Goal: Transaction & Acquisition: Purchase product/service

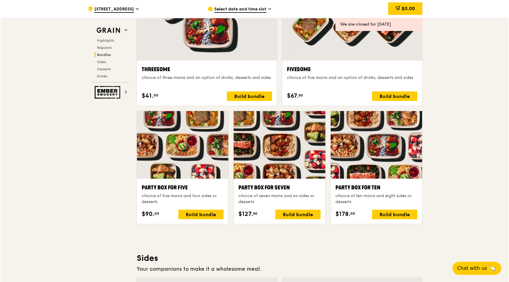
scroll to position [1097, 0]
click at [393, 218] on div "Build bundle" at bounding box center [393, 214] width 45 height 10
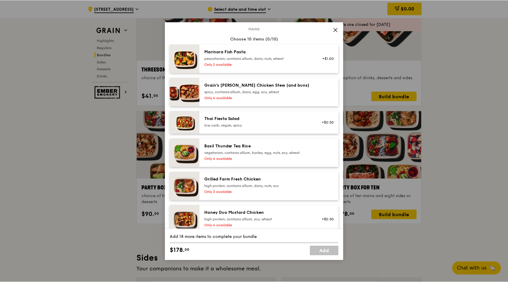
scroll to position [35, 0]
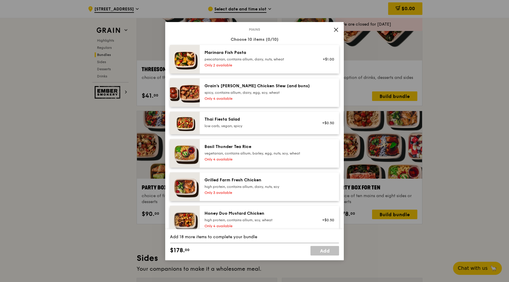
drag, startPoint x: 202, startPoint y: 85, endPoint x: 252, endPoint y: 84, distance: 50.3
click at [252, 84] on div "Grain's [PERSON_NAME] Chicken Stew (and buns) spicy, contains allium, dairy, eg…" at bounding box center [258, 92] width 114 height 19
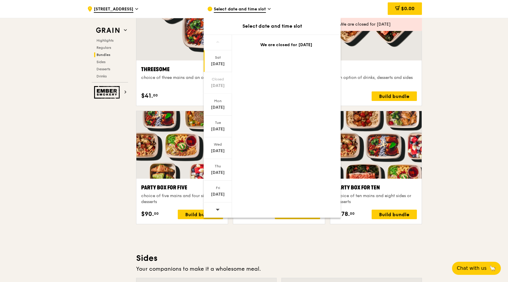
click at [368, 50] on div at bounding box center [351, 8] width 140 height 103
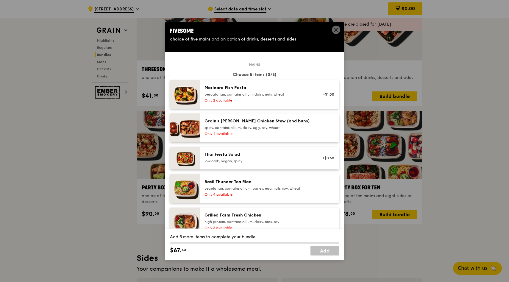
click at [280, 122] on div "Grain's [PERSON_NAME] Chicken Stew (and buns)" at bounding box center [257, 121] width 107 height 6
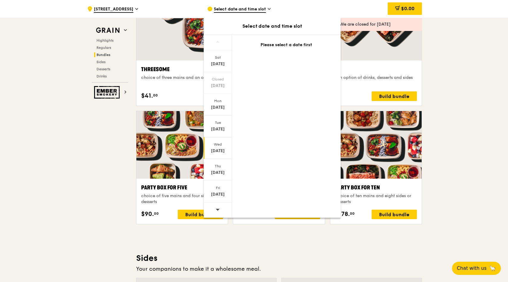
click at [222, 148] on div "[DATE]" at bounding box center [218, 148] width 28 height 22
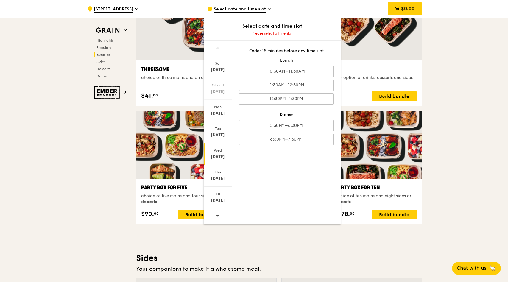
click at [448, 62] on div ".cls-1 { fill: none; stroke: #fff; stroke-linecap: round; stroke-linejoin: roun…" at bounding box center [254, 177] width 508 height 2512
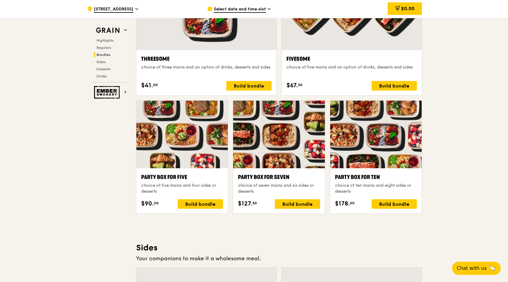
scroll to position [1101, 0]
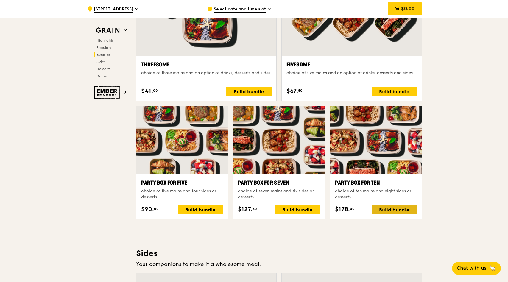
click at [399, 209] on div "Build bundle" at bounding box center [393, 210] width 45 height 10
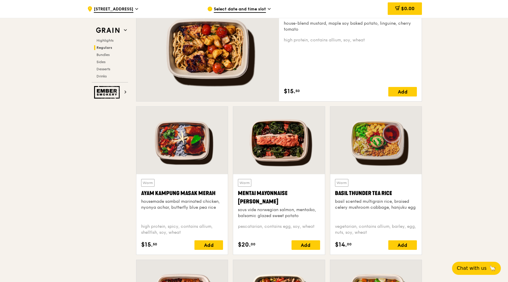
scroll to position [445, 0]
drag, startPoint x: 138, startPoint y: 191, endPoint x: 222, endPoint y: 192, distance: 83.3
click at [222, 192] on div "Warm Ayam [GEOGRAPHIC_DATA] housemade sambal marinated chicken, nyonya achar, b…" at bounding box center [181, 214] width 91 height 80
copy div "Ayam Kampung Masak Merah"
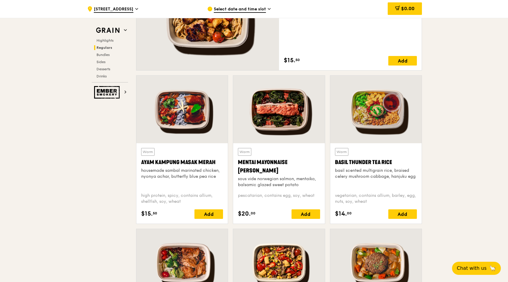
scroll to position [477, 0]
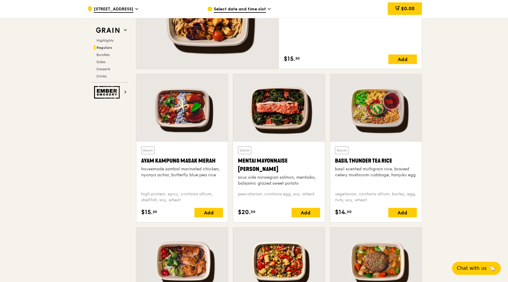
drag, startPoint x: 139, startPoint y: 161, endPoint x: 214, endPoint y: 162, distance: 75.0
click at [214, 162] on div "Warm Ayam [GEOGRAPHIC_DATA] housemade sambal marinated chicken, nyonya achar, b…" at bounding box center [181, 182] width 91 height 80
copy div "Ayam Kampung Masak Merah"
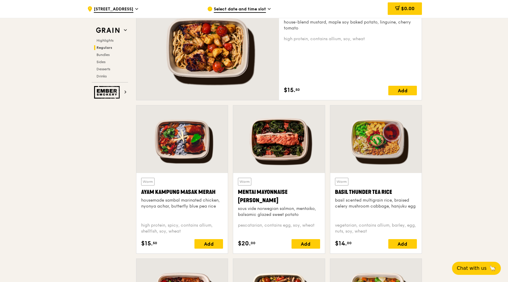
scroll to position [446, 0]
drag, startPoint x: 333, startPoint y: 190, endPoint x: 394, endPoint y: 192, distance: 61.3
click at [394, 192] on div "Warm Basil Thunder Tea [PERSON_NAME] scented multigrain rice, braised celery mu…" at bounding box center [375, 213] width 91 height 80
copy div "Basil Thunder Tea Rice"
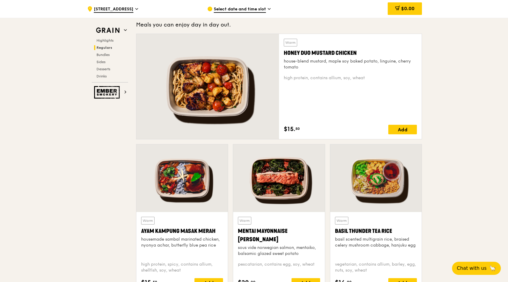
scroll to position [407, 0]
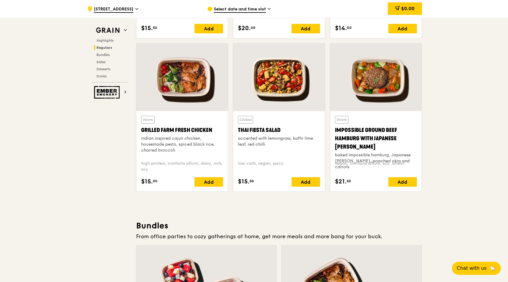
scroll to position [645, 0]
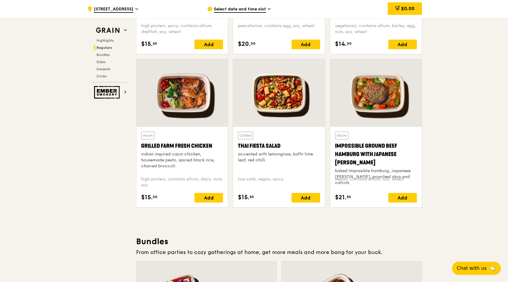
drag, startPoint x: 138, startPoint y: 146, endPoint x: 215, endPoint y: 147, distance: 76.5
click at [215, 147] on div "Warm Grilled Farm Fresh Chicken indian inspired cajun chicken, housemade pesto,…" at bounding box center [181, 167] width 91 height 80
copy div "Grilled Farm Fresh Chicken"
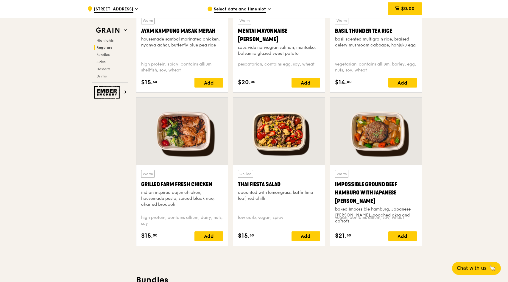
scroll to position [607, 0]
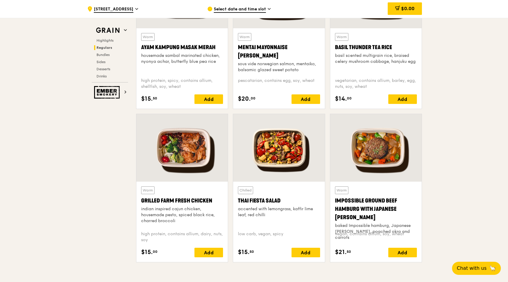
scroll to position [589, 0]
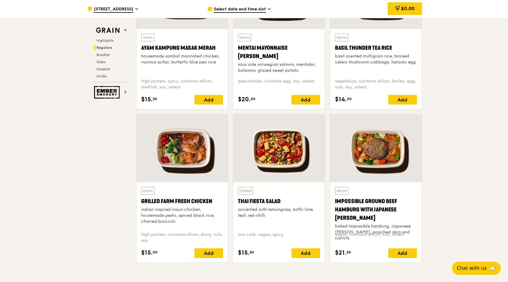
drag, startPoint x: 140, startPoint y: 202, endPoint x: 212, endPoint y: 203, distance: 71.7
click at [212, 203] on div "Warm Grilled Farm Fresh Chicken indian inspired cajun chicken, housemade pesto,…" at bounding box center [181, 222] width 91 height 80
copy div "Grilled Farm Fresh Chicken"
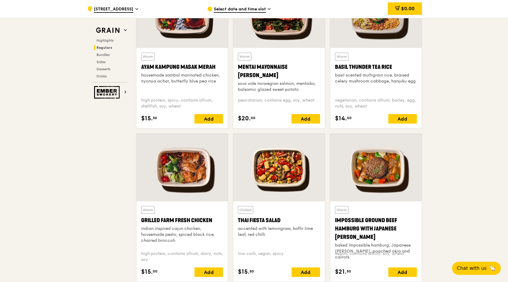
scroll to position [571, 0]
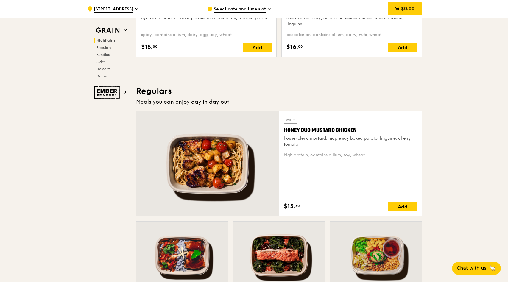
scroll to position [327, 0]
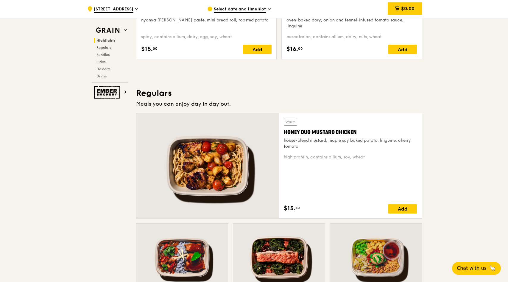
drag, startPoint x: 282, startPoint y: 131, endPoint x: 356, endPoint y: 131, distance: 74.1
click at [356, 131] on div "Warm Honey Duo Mustard Chicken house-blend mustard, maple soy baked potato, lin…" at bounding box center [350, 165] width 143 height 105
copy div "Honey Duo Mustard Chicken"
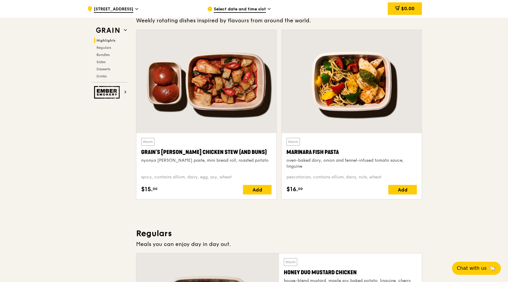
scroll to position [186, 0]
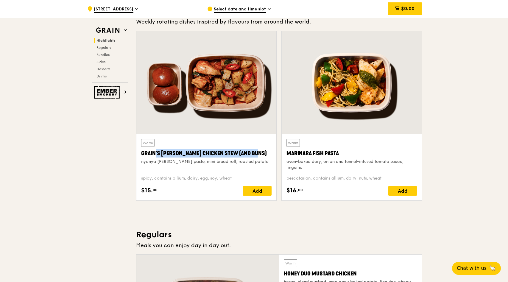
drag, startPoint x: 246, startPoint y: 152, endPoint x: 141, endPoint y: 155, distance: 105.4
click at [141, 155] on div "Grain's [PERSON_NAME] Chicken Stew (and buns)" at bounding box center [206, 153] width 130 height 8
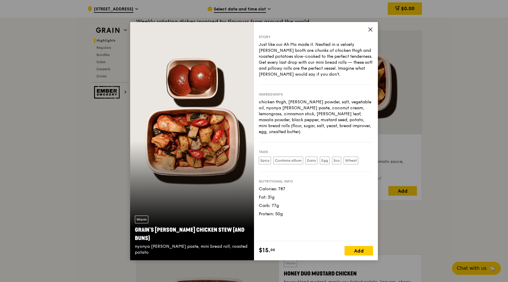
copy div "Grain's [PERSON_NAME] Chicken Stew (and buns)"
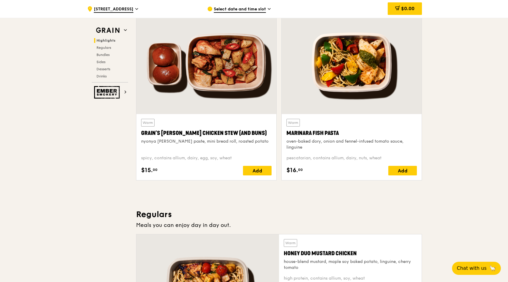
scroll to position [205, 0]
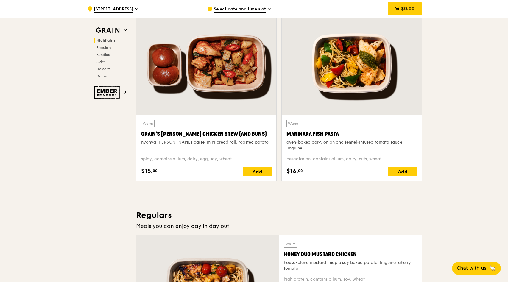
drag, startPoint x: 284, startPoint y: 133, endPoint x: 353, endPoint y: 133, distance: 69.6
click at [353, 133] on div "Warm Marinara Fish Pasta oven-baked dory, onion and fennel-infused tomato sauce…" at bounding box center [351, 148] width 140 height 66
copy div "Marinara Fish Pasta"
copy div "Grain's [PERSON_NAME] Chicken Stew (and buns)"
drag, startPoint x: 140, startPoint y: 134, endPoint x: 242, endPoint y: 134, distance: 102.4
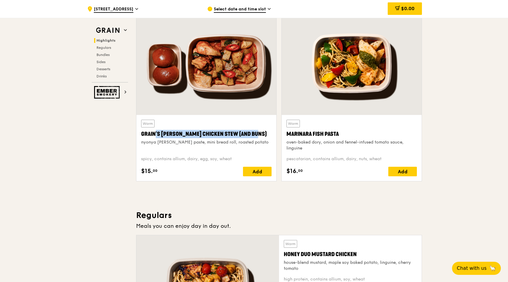
click at [242, 134] on div "Warm Grain's [PERSON_NAME] Chicken Stew (and buns) nyonya [PERSON_NAME] paste, …" at bounding box center [206, 148] width 140 height 66
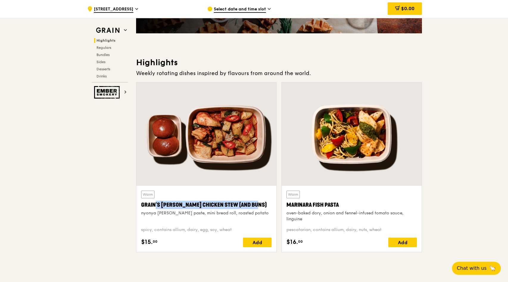
scroll to position [135, 0]
drag, startPoint x: 341, startPoint y: 203, endPoint x: 288, endPoint y: 204, distance: 53.6
click at [288, 204] on div "Marinara Fish Pasta" at bounding box center [351, 204] width 130 height 8
copy div "Marinara Fish Pasta"
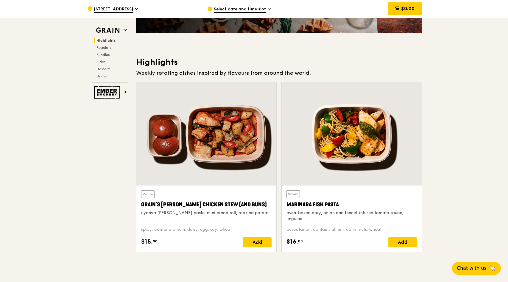
click at [307, 202] on div "Marinara Fish Pasta" at bounding box center [351, 204] width 130 height 8
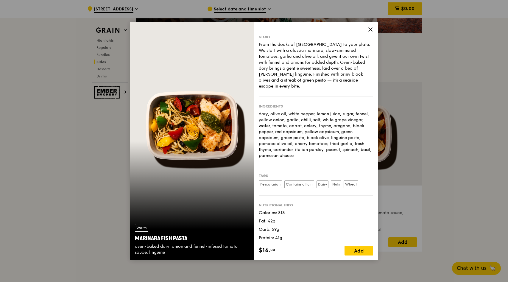
scroll to position [1364, 0]
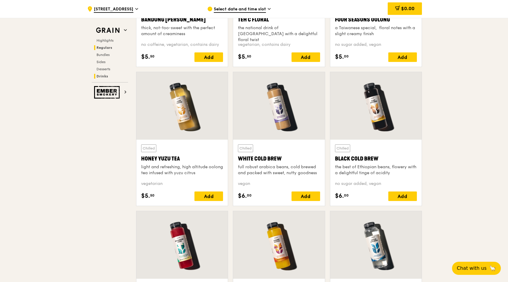
click at [100, 46] on span "Regulars" at bounding box center [104, 48] width 16 height 4
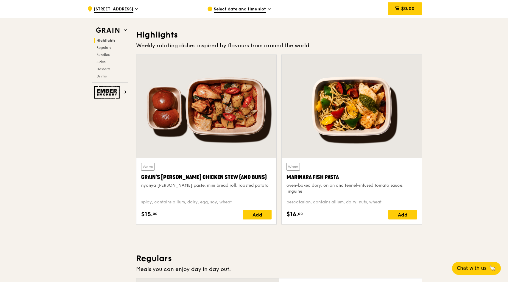
scroll to position [171, 0]
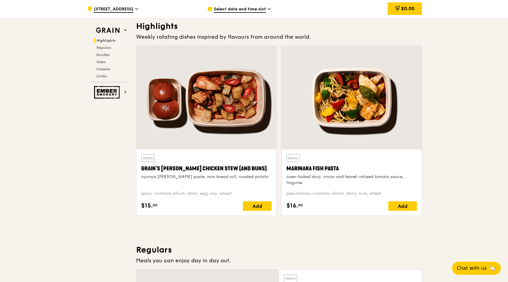
click at [206, 159] on div "Warm Grain's [PERSON_NAME] Chicken Stew (and buns) nyonya [PERSON_NAME] paste, …" at bounding box center [206, 170] width 130 height 32
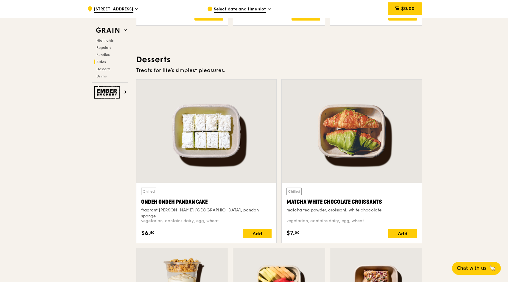
scroll to position [1655, 0]
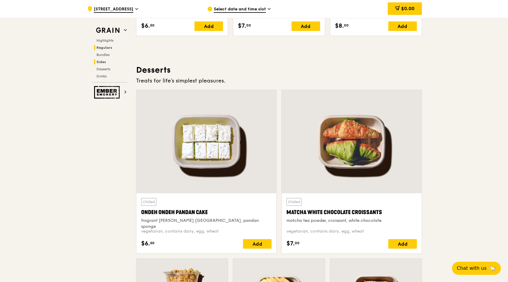
click at [104, 46] on span "Regulars" at bounding box center [104, 48] width 16 height 4
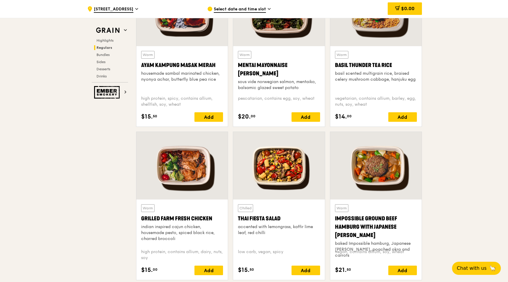
scroll to position [573, 0]
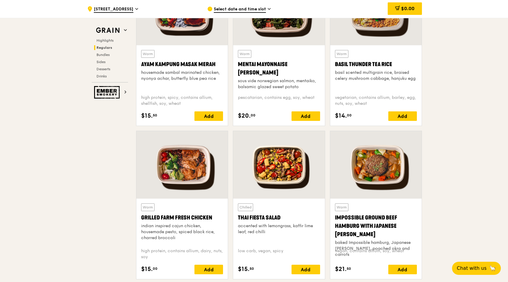
click at [196, 238] on div "indian inspired cajun chicken, housemade pesto, spiced black rice, charred broc…" at bounding box center [182, 232] width 82 height 18
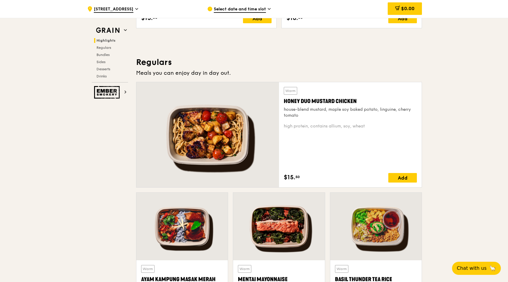
scroll to position [359, 0]
click at [353, 149] on div "Warm Honey Duo Mustard Chicken house-blend mustard, maple soy baked potato, lin…" at bounding box center [350, 135] width 133 height 96
click at [331, 99] on div "Honey Duo Mustard Chicken" at bounding box center [350, 101] width 133 height 8
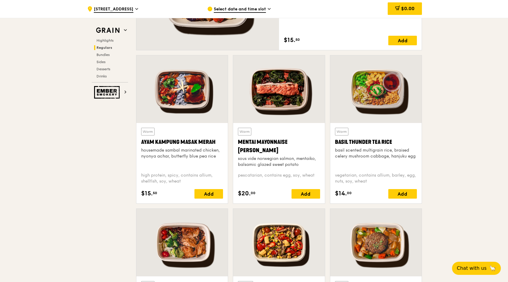
scroll to position [494, 0]
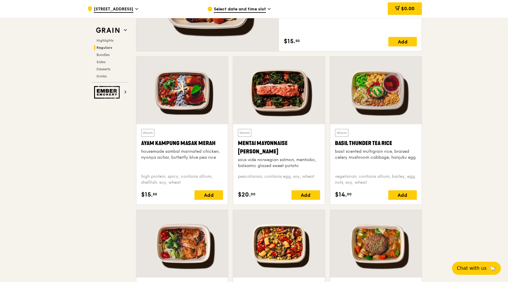
click at [377, 144] on div "Basil Thunder Tea Rice" at bounding box center [376, 143] width 82 height 8
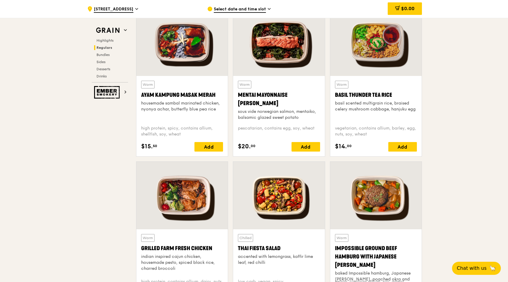
scroll to position [539, 0]
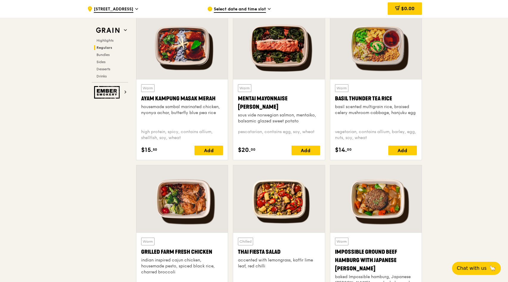
drag, startPoint x: 334, startPoint y: 97, endPoint x: 399, endPoint y: 97, distance: 65.8
click at [399, 97] on div "Warm Basil Thunder Tea [PERSON_NAME] scented multigrain rice, braised celery mu…" at bounding box center [375, 119] width 91 height 80
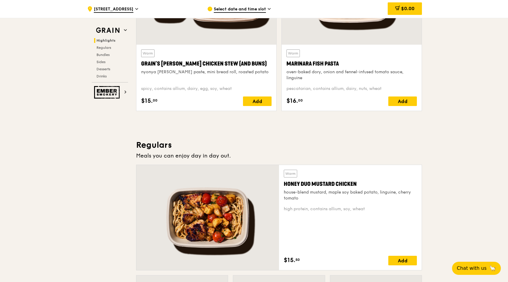
scroll to position [312, 0]
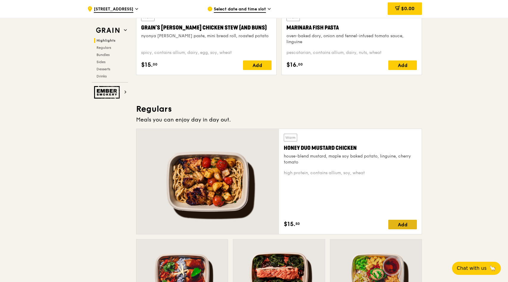
click at [406, 221] on div "Add" at bounding box center [402, 225] width 29 height 10
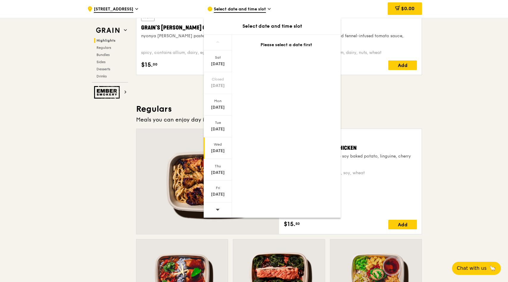
click at [222, 145] on div "Wed" at bounding box center [217, 144] width 26 height 5
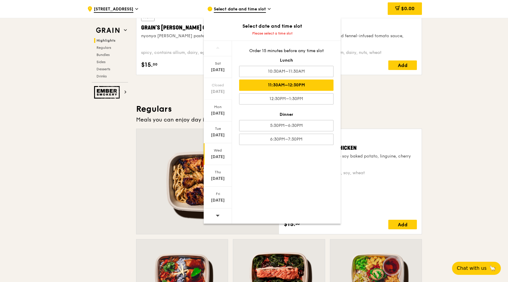
click at [315, 87] on div "11:30AM–12:30PM" at bounding box center [286, 84] width 94 height 11
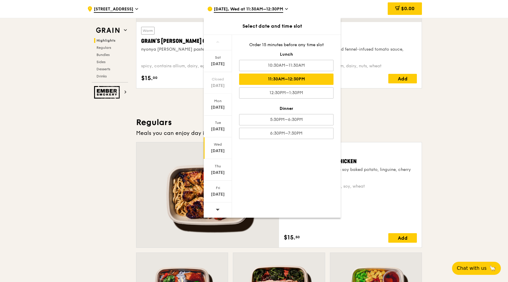
scroll to position [303, 0]
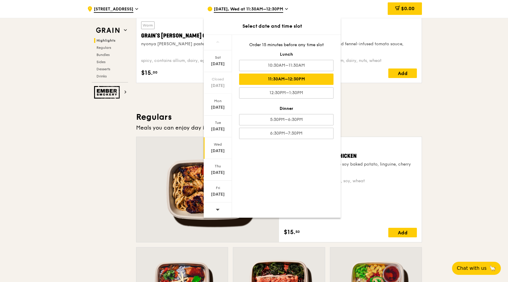
click at [304, 79] on div "11:30AM–12:30PM" at bounding box center [286, 78] width 94 height 11
click at [309, 80] on div "11:30AM–12:30PM" at bounding box center [286, 78] width 94 height 11
click at [303, 91] on div "12:30PM–1:30PM" at bounding box center [286, 92] width 94 height 11
click at [309, 80] on div "11:30AM–12:30PM" at bounding box center [286, 78] width 94 height 11
drag, startPoint x: 310, startPoint y: 27, endPoint x: 252, endPoint y: 37, distance: 59.3
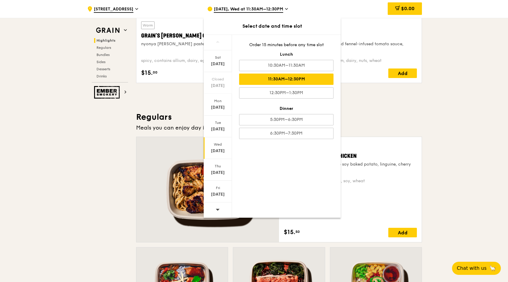
click at [252, 37] on div "Select date and time slot [DATE] Closed [DATE] [DATE] [DATE] [DATE] [DATE] [DAT…" at bounding box center [272, 118] width 137 height 200
click at [296, 156] on div "[DATE] Closed [DATE] [DATE] [DATE] [DATE] [DATE] [DATE] Order 15 minutes before…" at bounding box center [272, 126] width 137 height 183
click at [223, 148] on div "[DATE]" at bounding box center [217, 151] width 26 height 6
click at [292, 80] on div "11:30AM–12:30PM" at bounding box center [286, 78] width 94 height 11
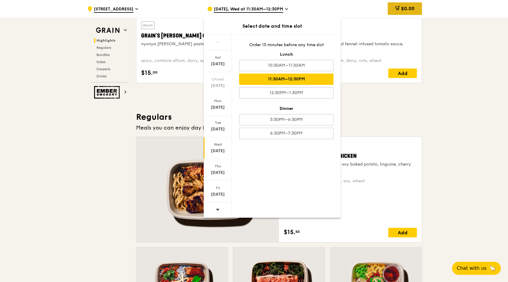
click at [398, 10] on icon at bounding box center [397, 8] width 5 height 5
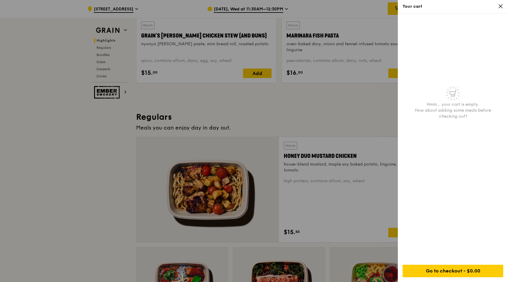
click at [377, 132] on div at bounding box center [254, 141] width 508 height 282
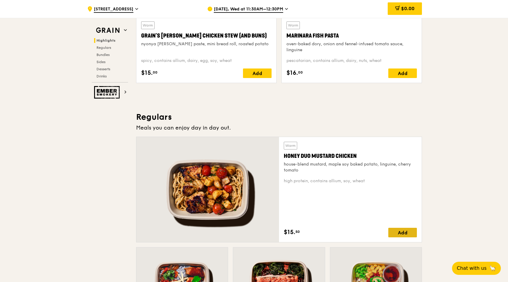
click at [403, 228] on div "Add" at bounding box center [402, 233] width 29 height 10
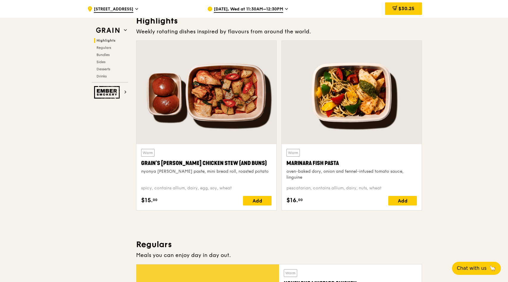
scroll to position [0, 0]
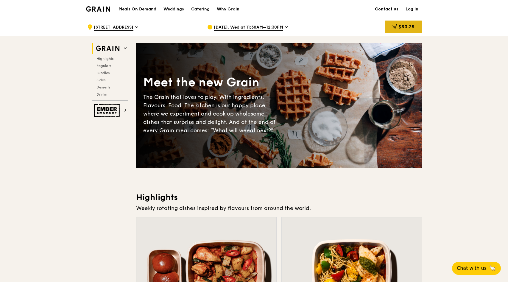
click at [398, 30] on div "$30.25" at bounding box center [403, 27] width 37 height 12
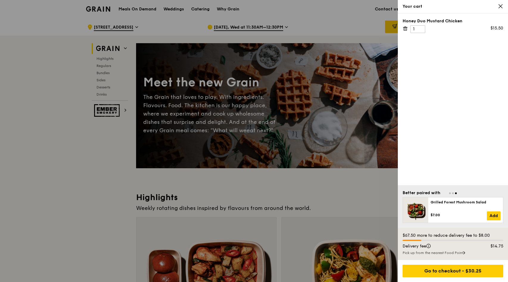
click at [407, 29] on icon at bounding box center [404, 28] width 5 height 5
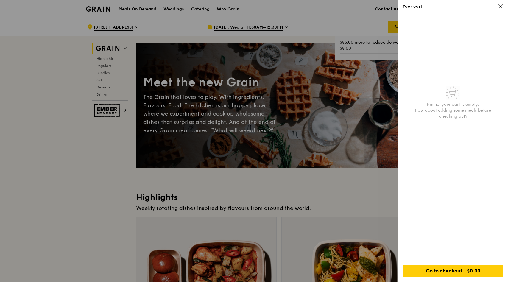
click at [500, 5] on icon at bounding box center [499, 6] width 5 height 5
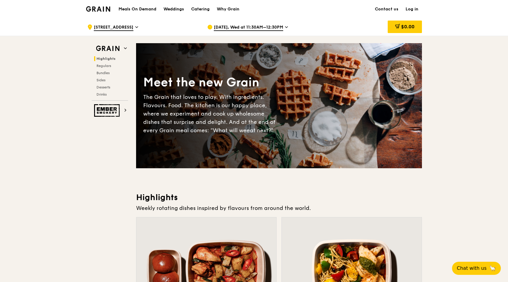
click at [134, 26] on div ".cls-1 { fill: none; stroke: #fff; stroke-linecap: round; stroke-linejoin: roun…" at bounding box center [142, 27] width 110 height 18
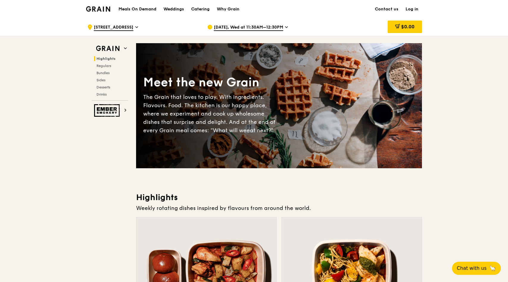
click at [261, 27] on span "[DATE], Wed at 11:30AM–12:30PM" at bounding box center [248, 27] width 69 height 7
